Goal: Task Accomplishment & Management: Manage account settings

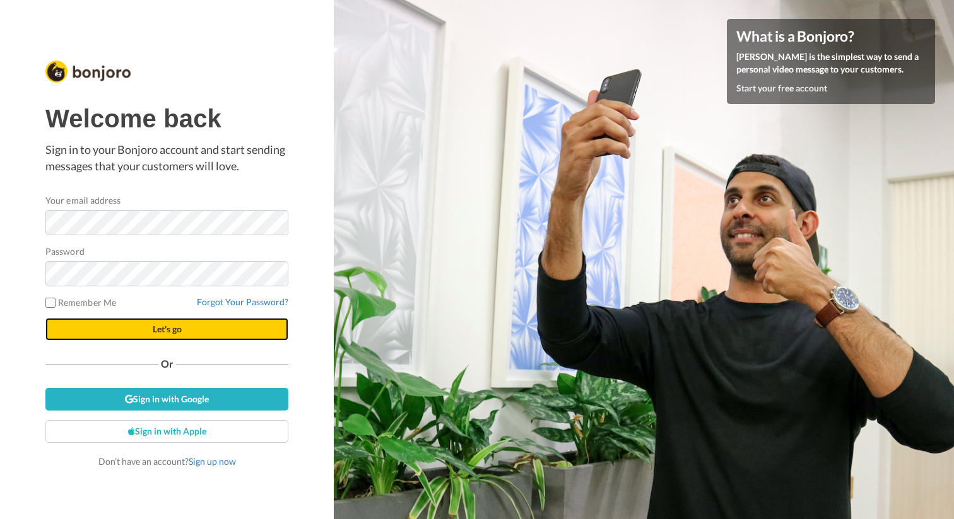
click at [269, 331] on button "Let's go" at bounding box center [166, 329] width 243 height 23
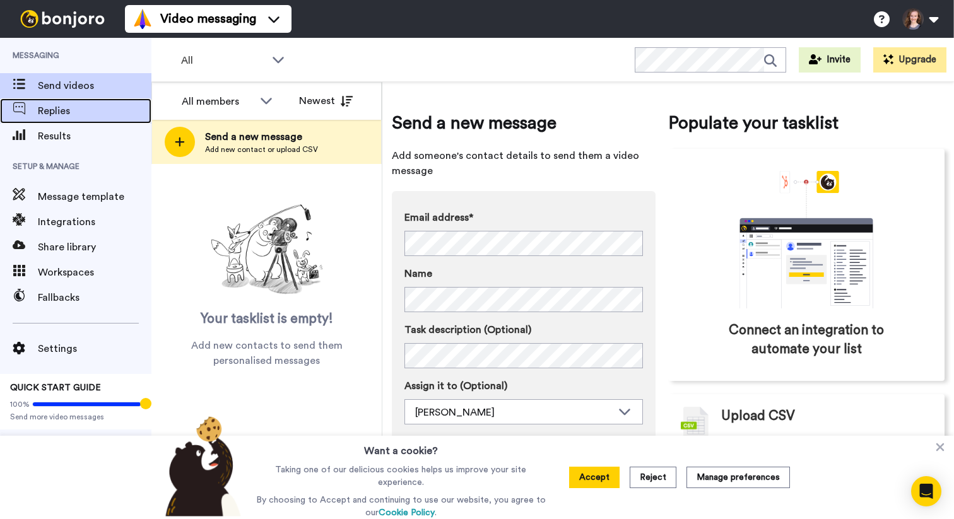
click at [81, 111] on span "Replies" at bounding box center [95, 110] width 114 height 15
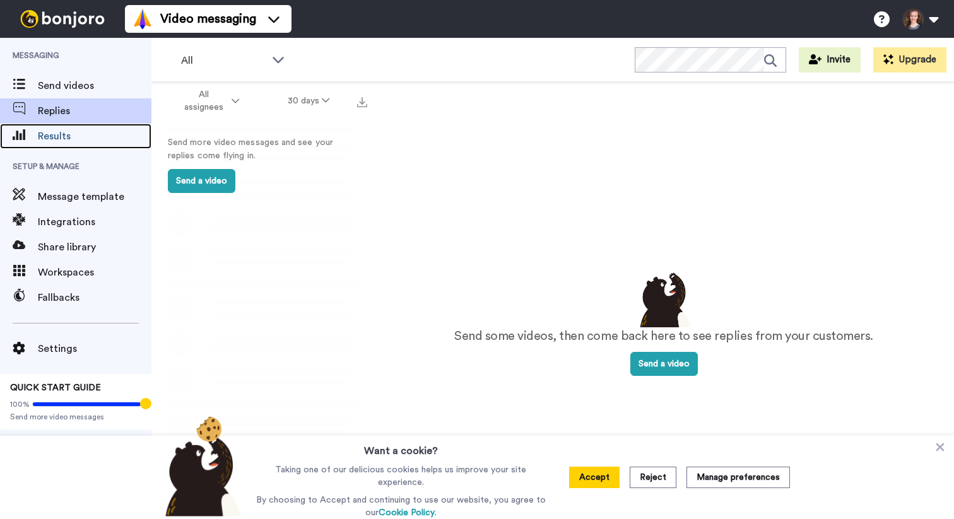
click at [74, 134] on span "Results" at bounding box center [95, 136] width 114 height 15
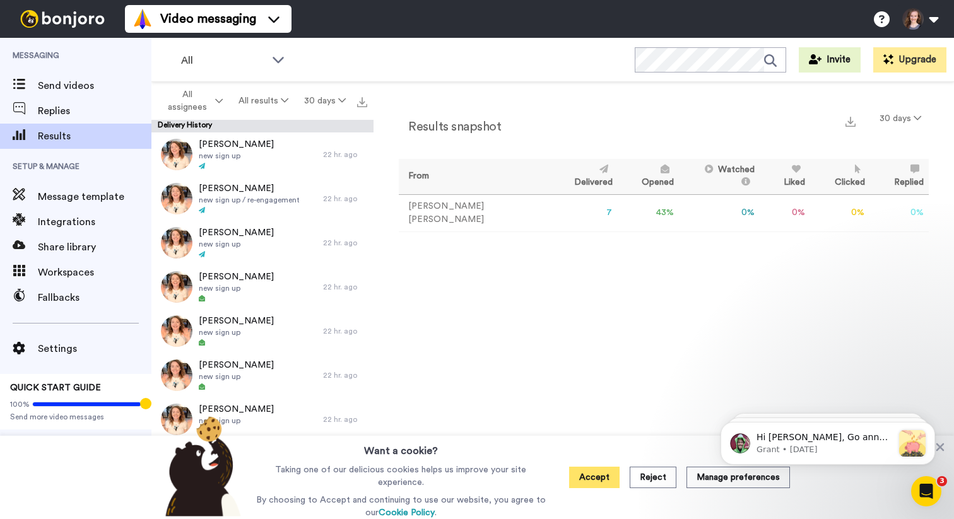
click at [605, 480] on button "Accept" at bounding box center [594, 477] width 50 height 21
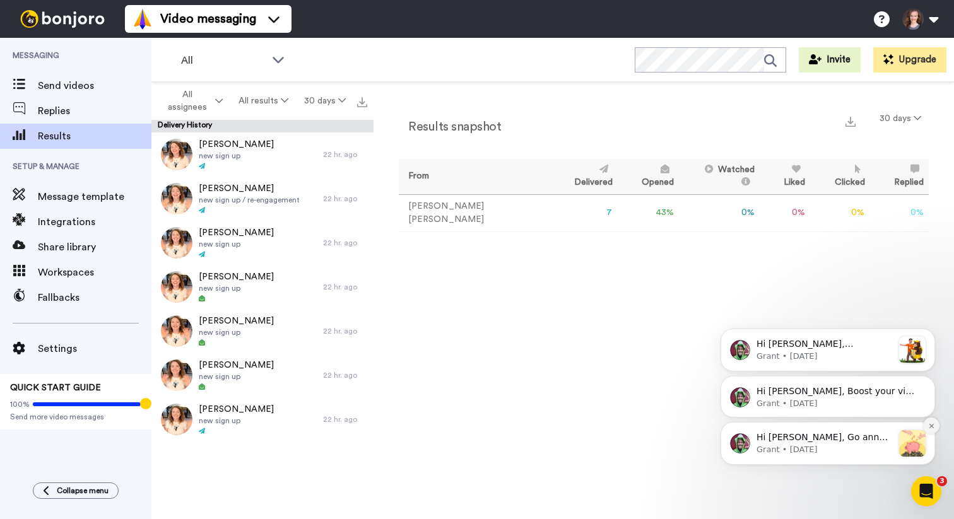
click at [934, 427] on icon "Dismiss notification" at bounding box center [931, 426] width 7 height 7
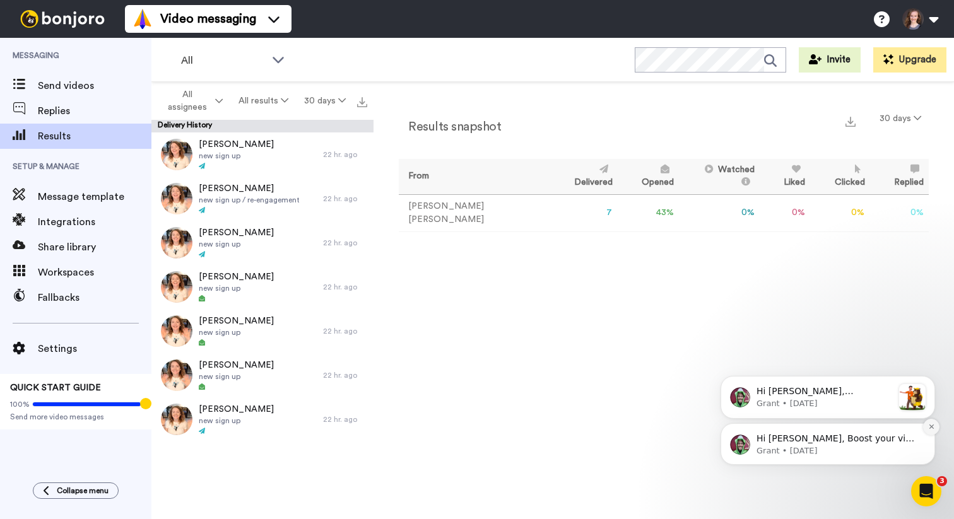
click at [929, 428] on icon "Dismiss notification" at bounding box center [931, 426] width 7 height 7
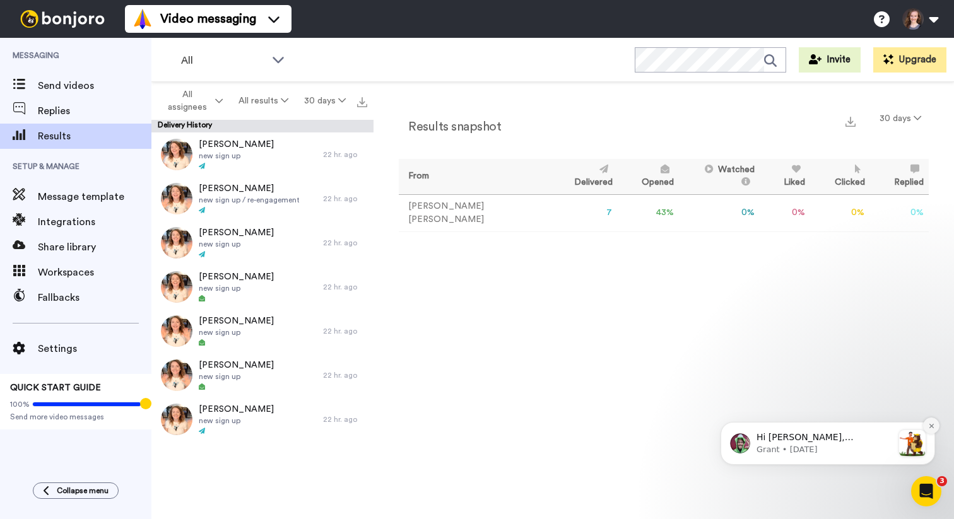
click at [929, 428] on icon "Dismiss notification" at bounding box center [931, 426] width 7 height 7
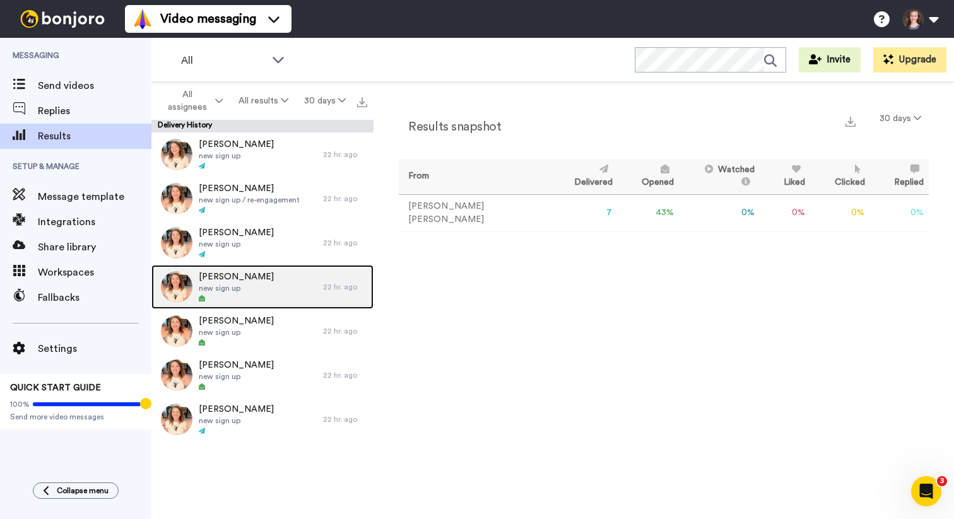
click at [270, 288] on div "Lilia new sign up" at bounding box center [237, 287] width 172 height 44
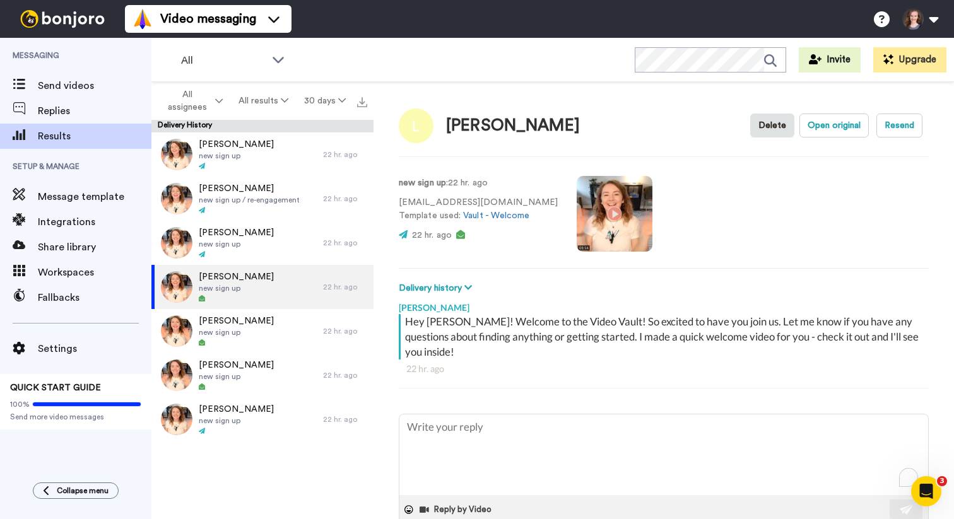
click at [593, 214] on video at bounding box center [615, 214] width 76 height 76
